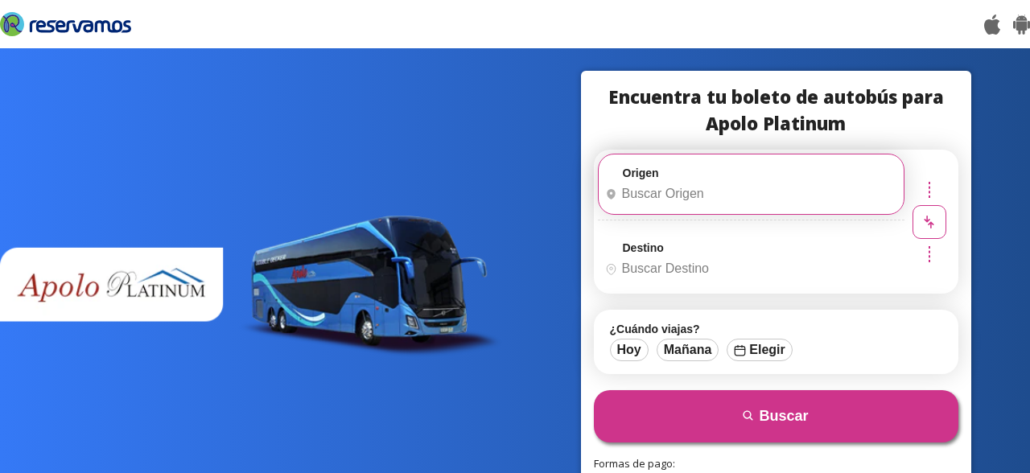
click at [673, 192] on input "Origen" at bounding box center [748, 194] width 301 height 40
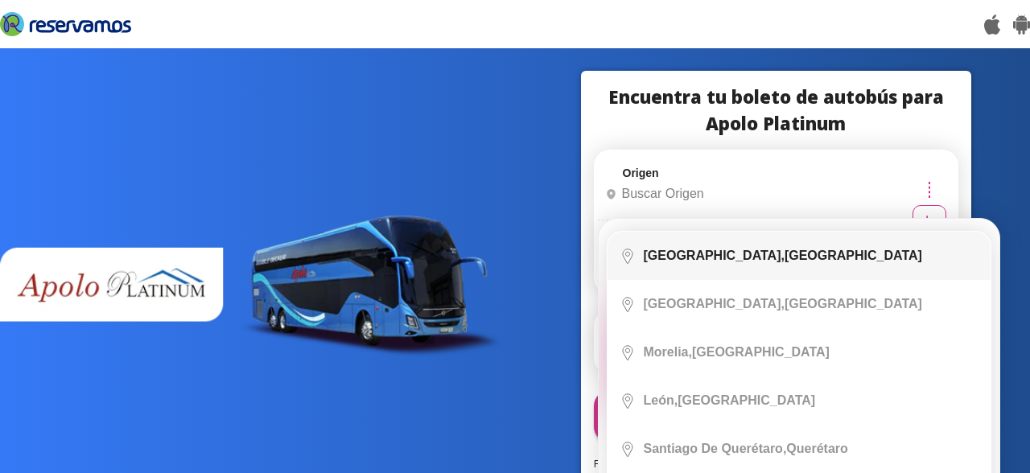
click at [721, 263] on li "City Icon [GEOGRAPHIC_DATA], [GEOGRAPHIC_DATA]" at bounding box center [798, 256] width 383 height 48
type input "[GEOGRAPHIC_DATA], [GEOGRAPHIC_DATA]"
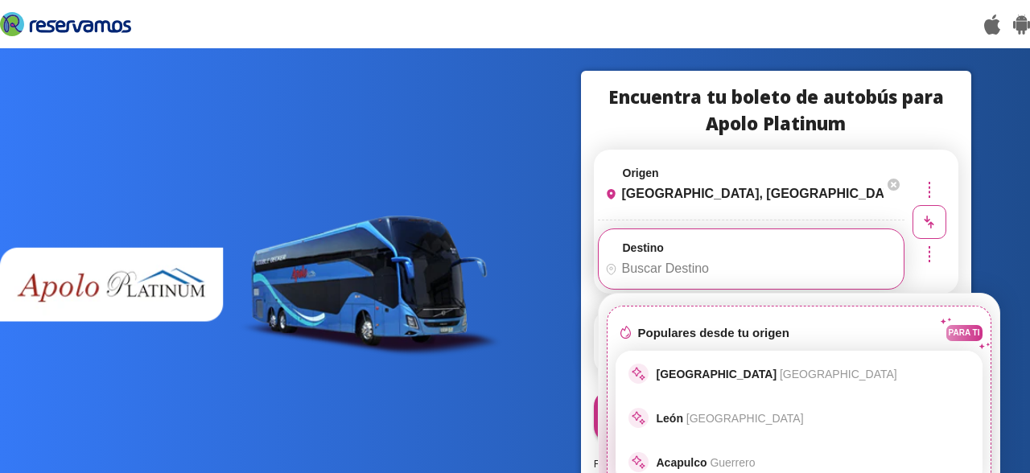
click at [760, 260] on input "Destino" at bounding box center [748, 269] width 301 height 40
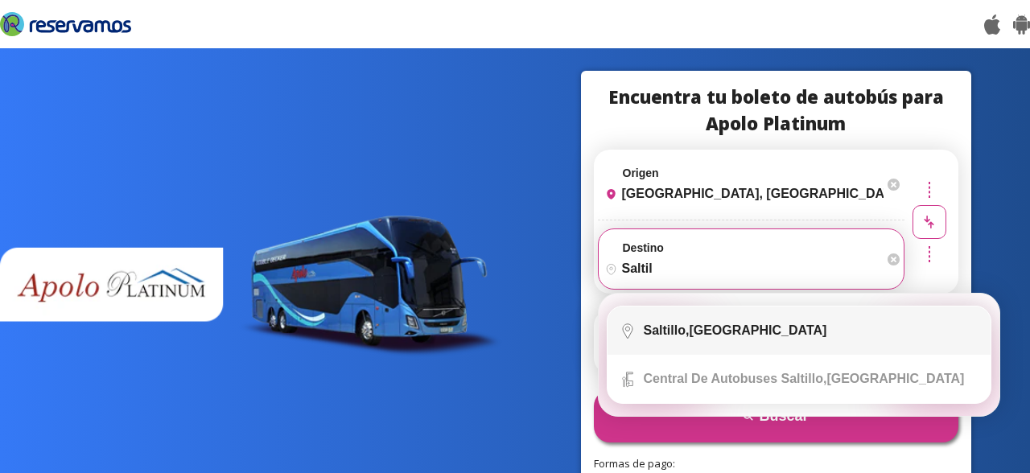
click at [680, 339] on li "City Icon [GEOGRAPHIC_DATA], [GEOGRAPHIC_DATA]" at bounding box center [798, 330] width 383 height 48
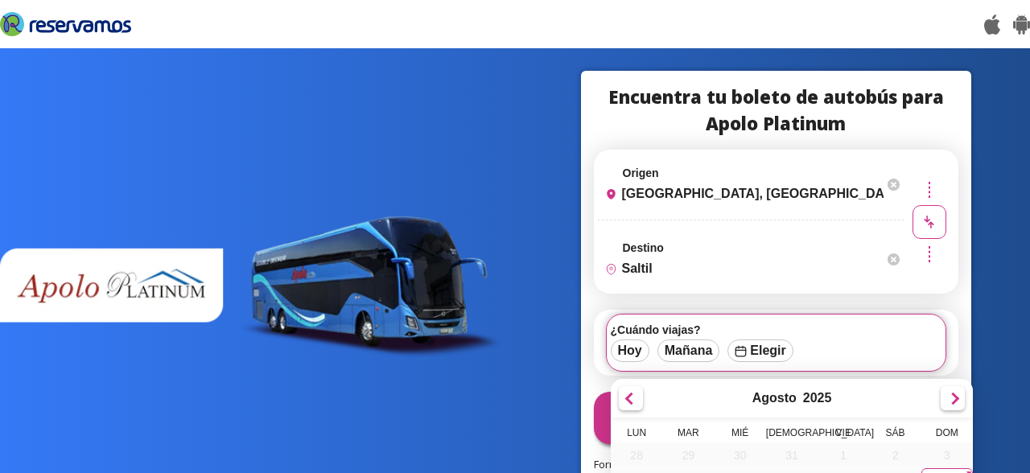
type input "[GEOGRAPHIC_DATA], [GEOGRAPHIC_DATA]"
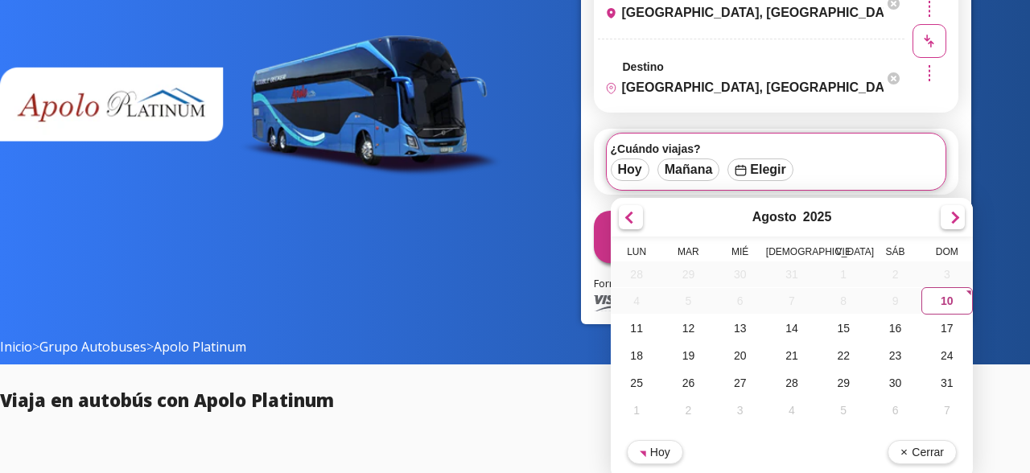
click at [937, 312] on div "10" at bounding box center [945, 300] width 51 height 27
type input "10-Ago-25"
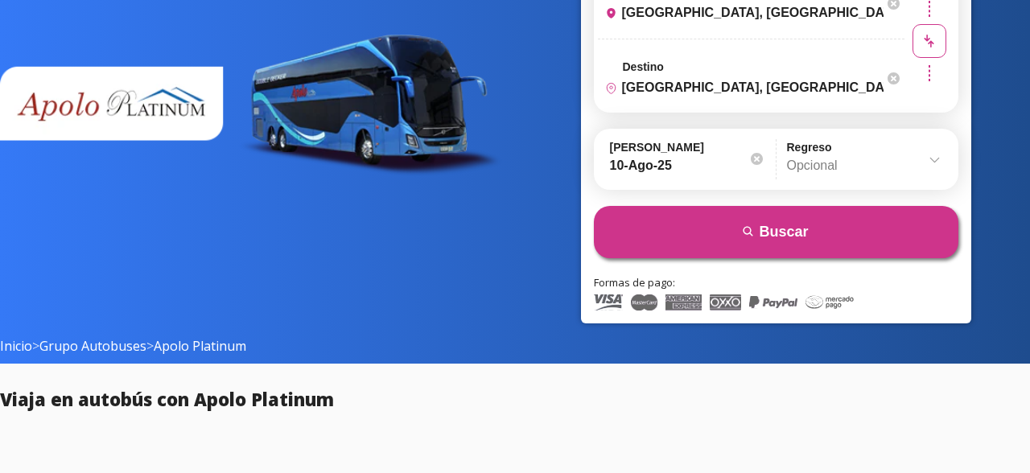
scroll to position [180, 0]
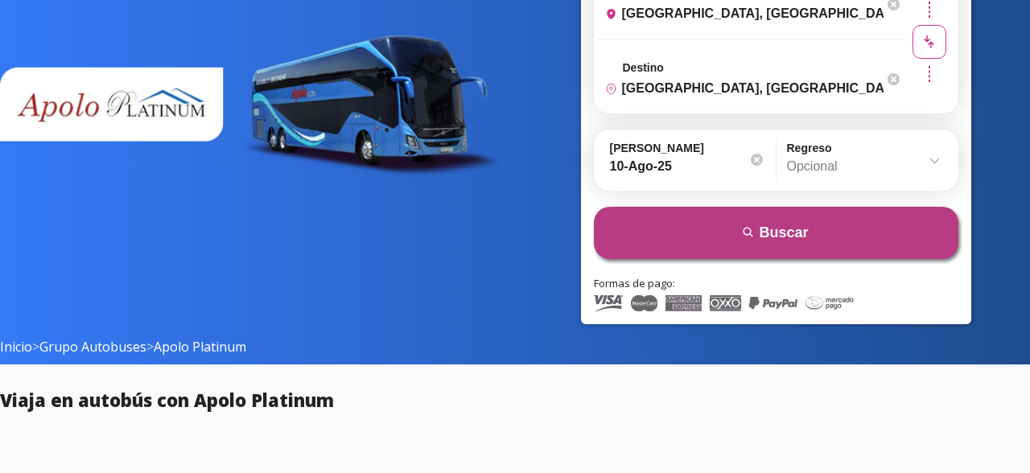
click at [809, 220] on button "search [GEOGRAPHIC_DATA]" at bounding box center [776, 233] width 364 height 52
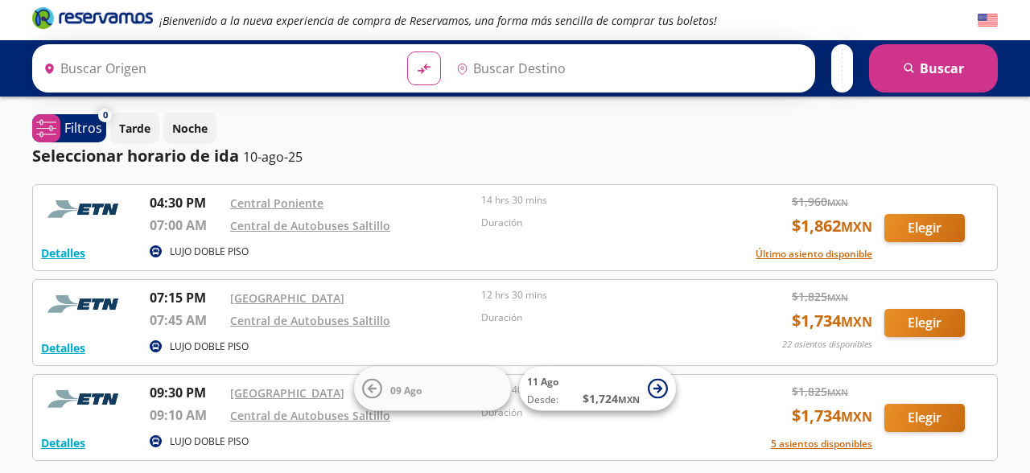
type input "[GEOGRAPHIC_DATA], [GEOGRAPHIC_DATA]"
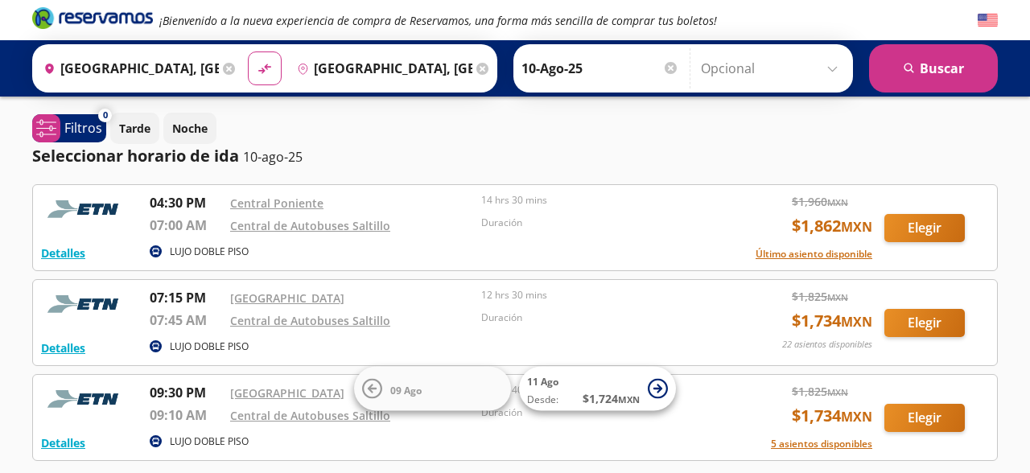
scroll to position [117, 0]
